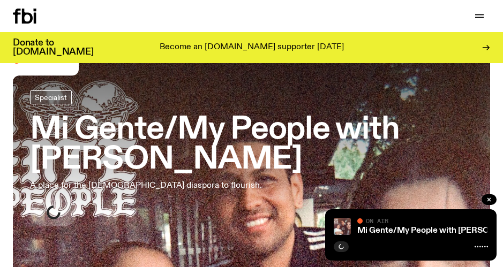
scroll to position [71, 0]
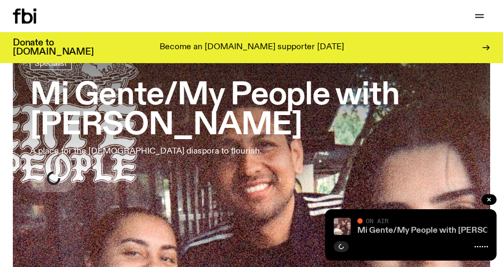
click at [409, 230] on link "Mi Gente/My People with [PERSON_NAME]" at bounding box center [443, 230] width 172 height 9
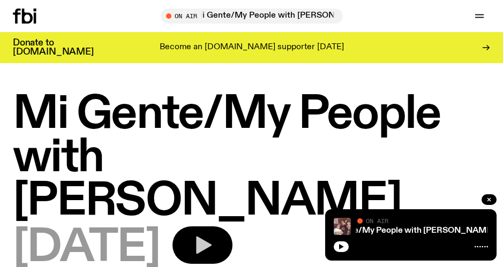
click at [211, 237] on icon "button" at bounding box center [204, 246] width 16 height 18
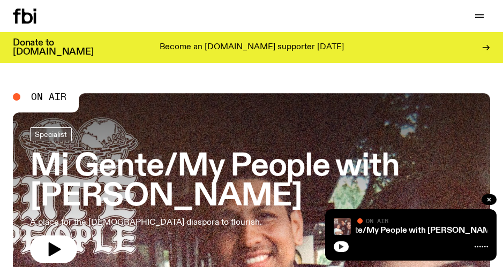
click at [341, 246] on icon "button" at bounding box center [341, 246] width 5 height 5
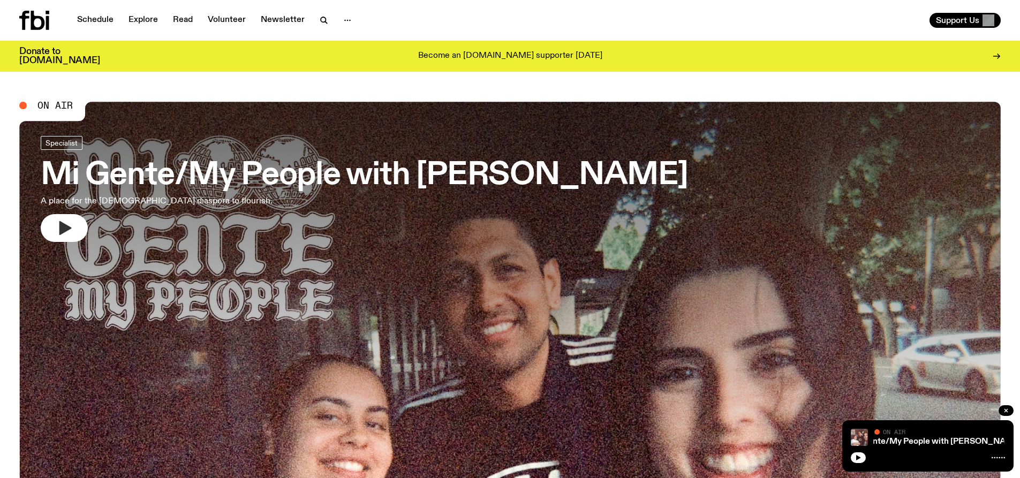
click at [63, 232] on icon "button" at bounding box center [65, 228] width 12 height 14
